Goal: Use online tool/utility

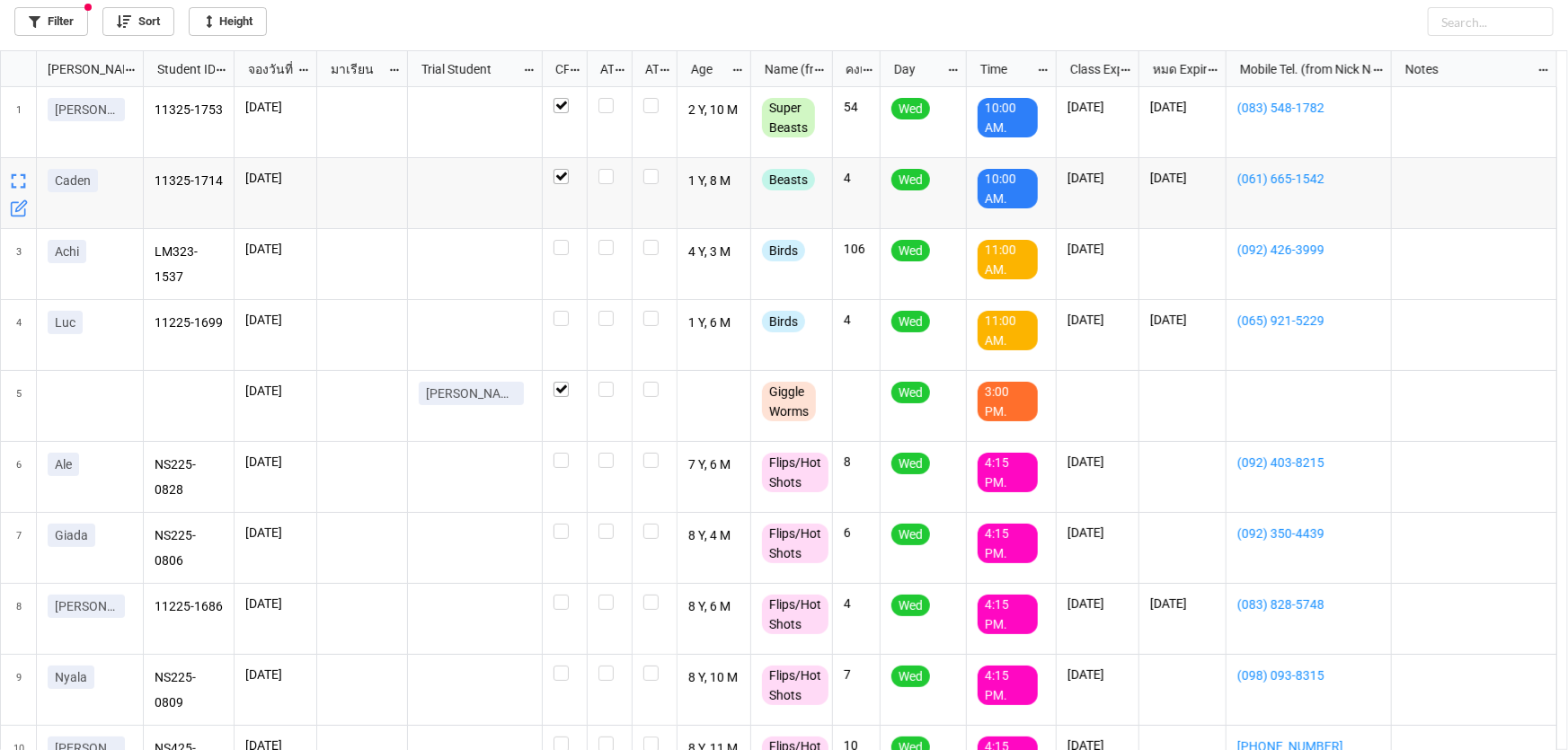
scroll to position [690, 1557]
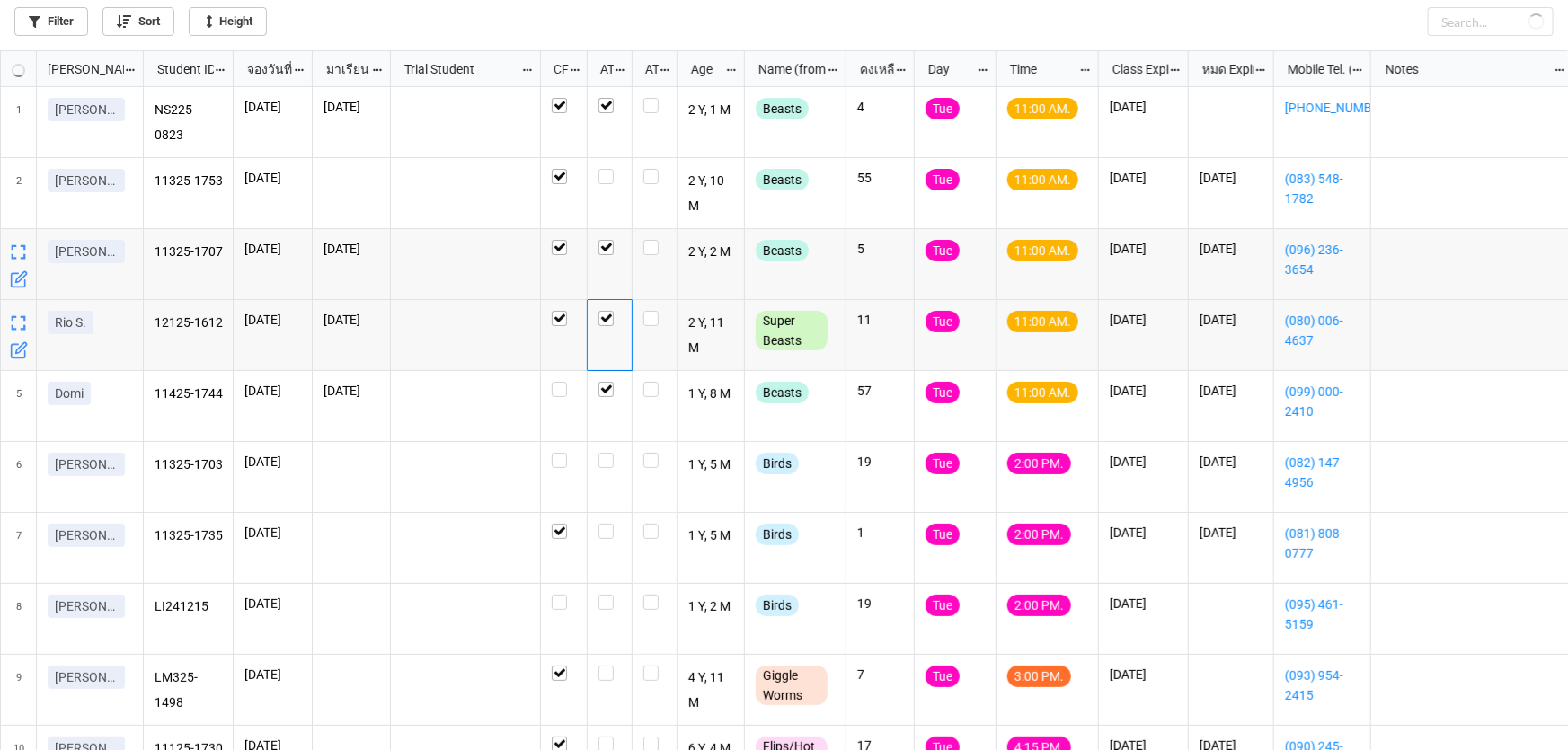
scroll to position [690, 1557]
checkbox input "true"
checkbox input "false"
checkbox input "true"
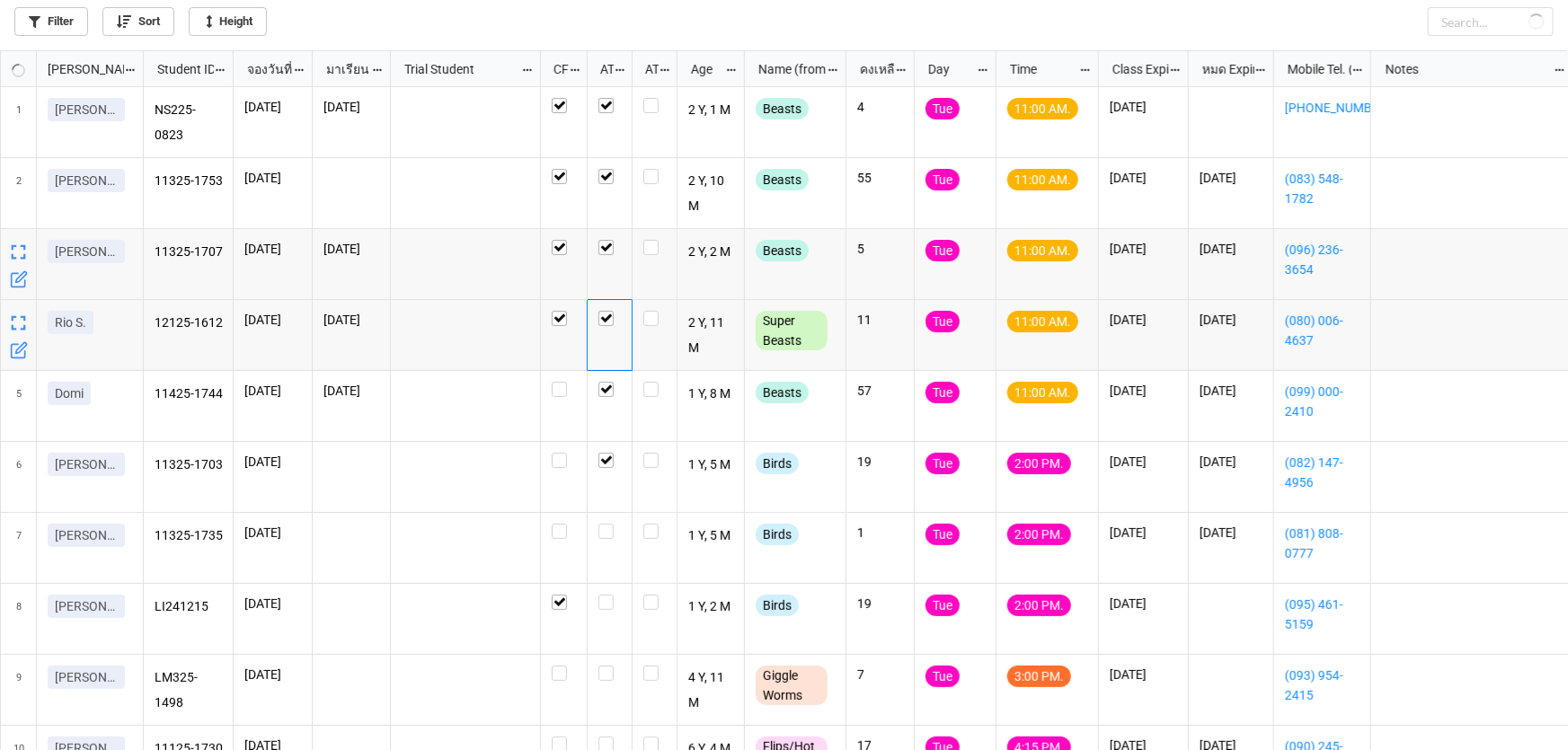
checkbox input "false"
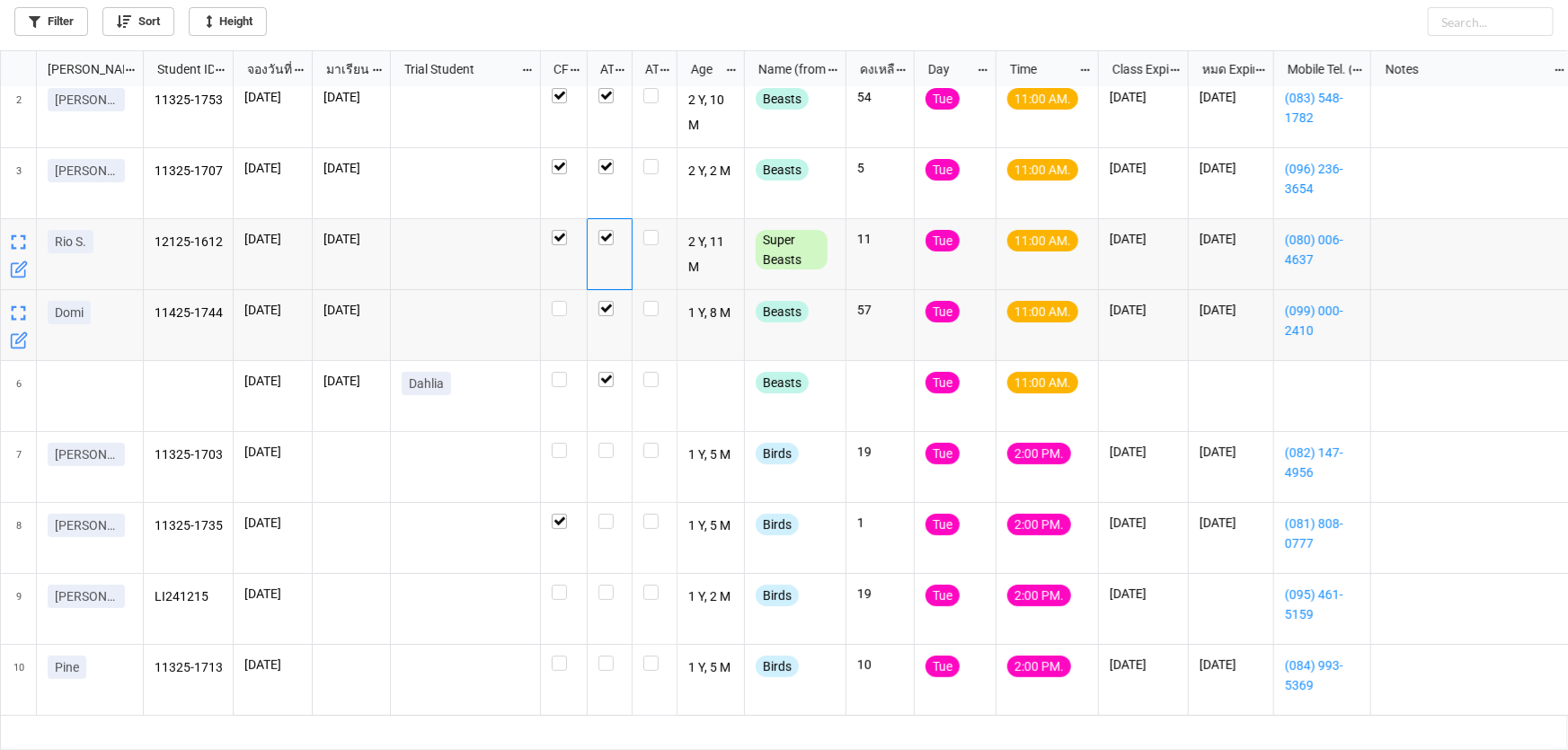
scroll to position [0, 0]
